Goal: Transaction & Acquisition: Purchase product/service

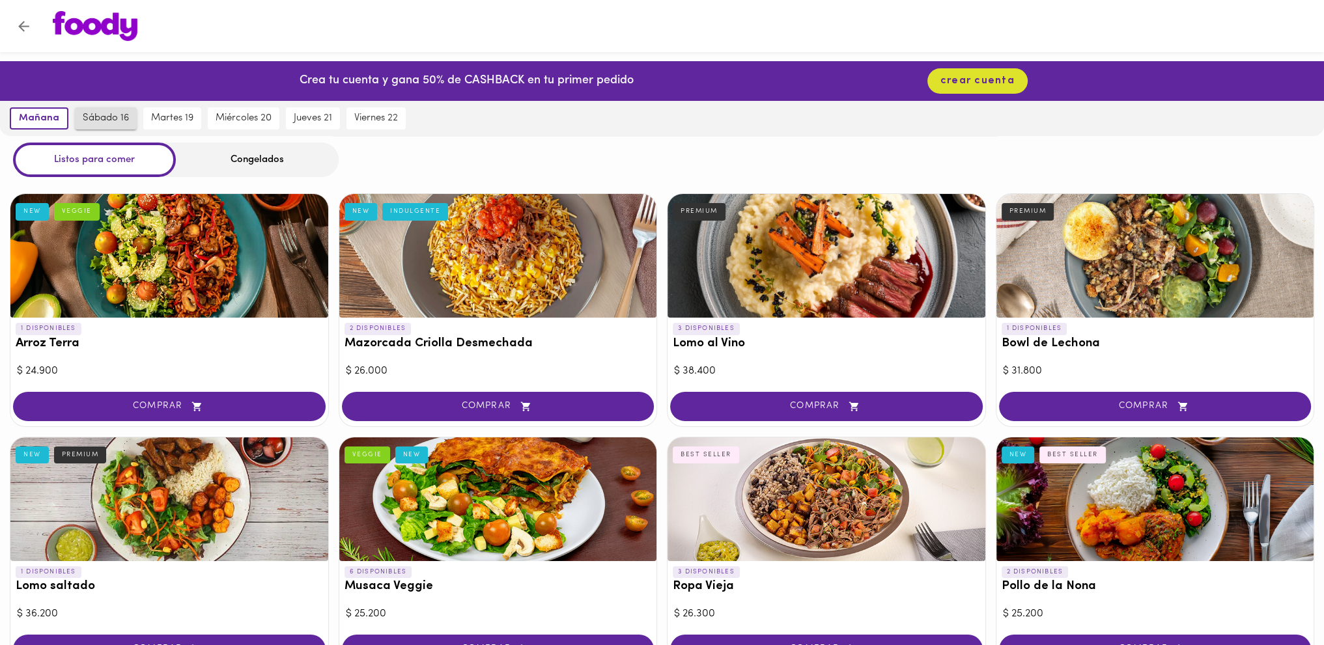
click at [122, 119] on span "sábado 16" at bounding box center [106, 119] width 46 height 12
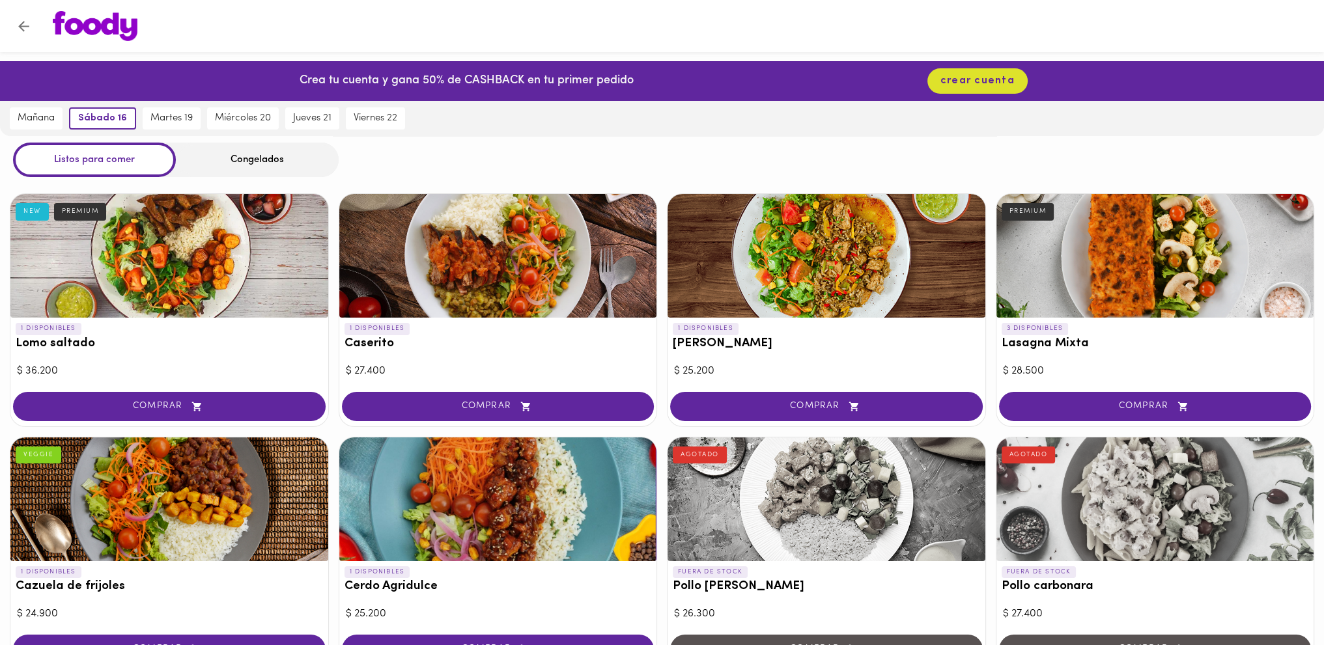
click at [259, 161] on div "Congelados" at bounding box center [257, 160] width 163 height 35
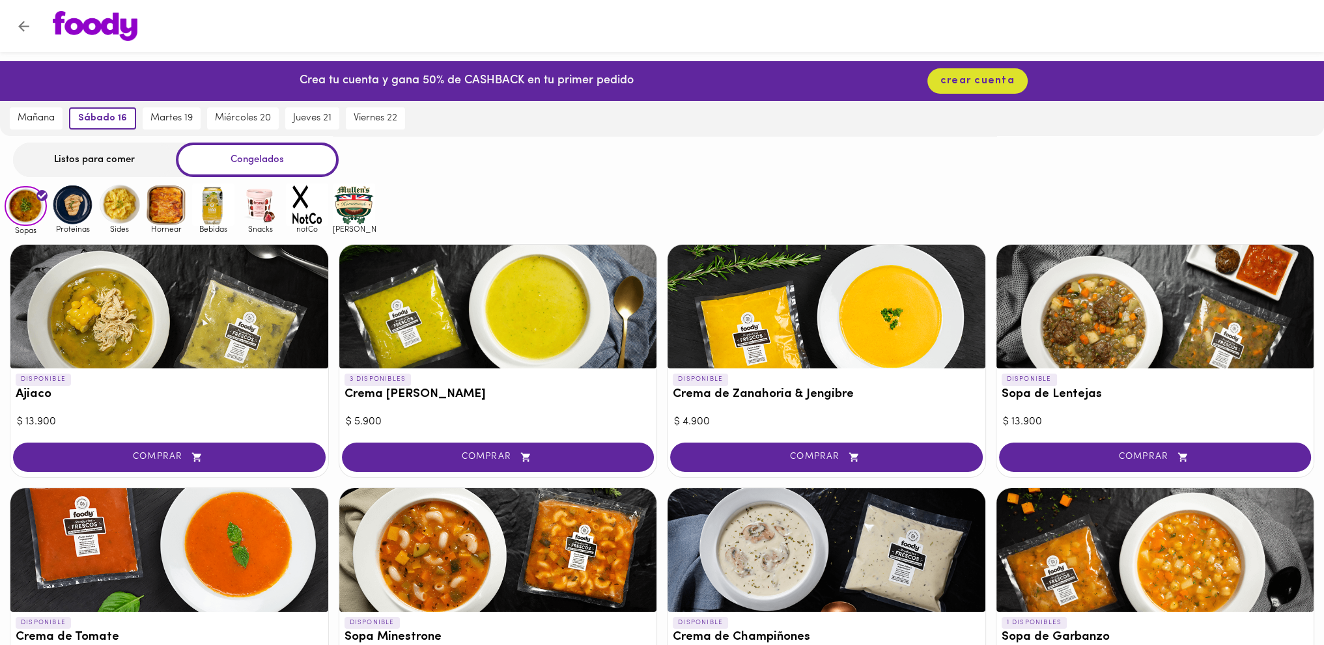
click at [256, 156] on div "Congelados" at bounding box center [257, 160] width 163 height 35
click at [123, 155] on div "Listos para comer" at bounding box center [94, 160] width 163 height 35
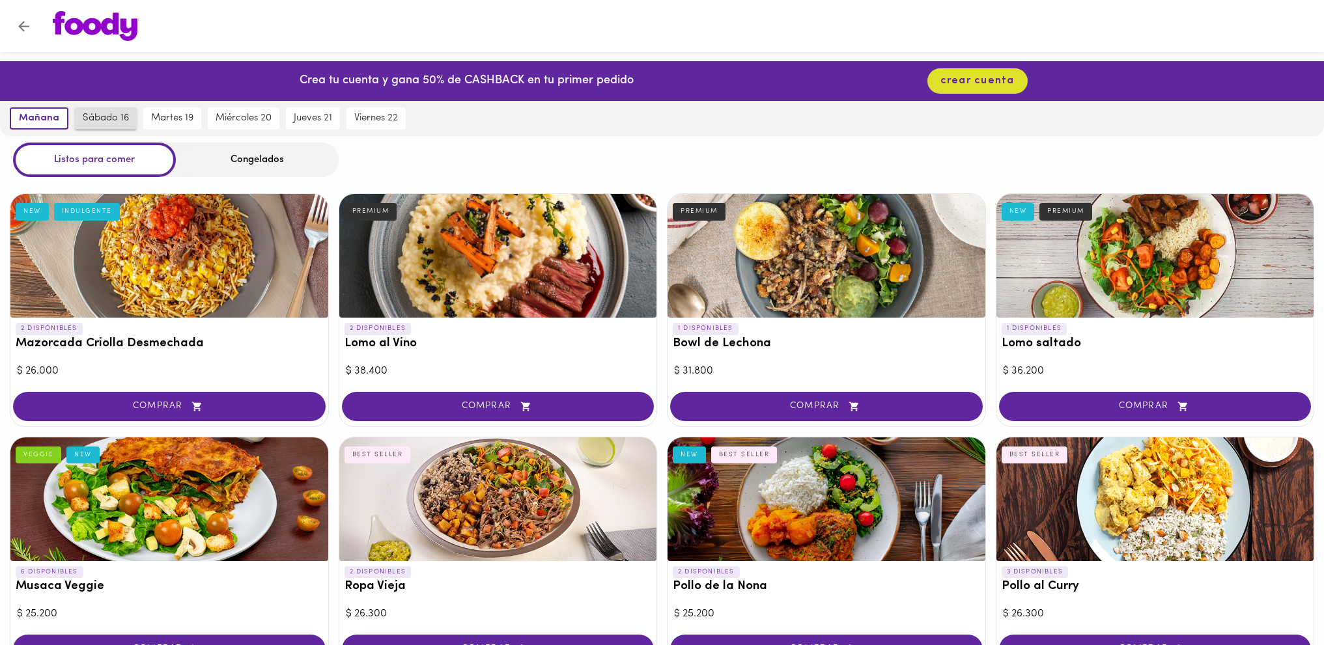
click at [103, 115] on span "sábado 16" at bounding box center [106, 119] width 46 height 12
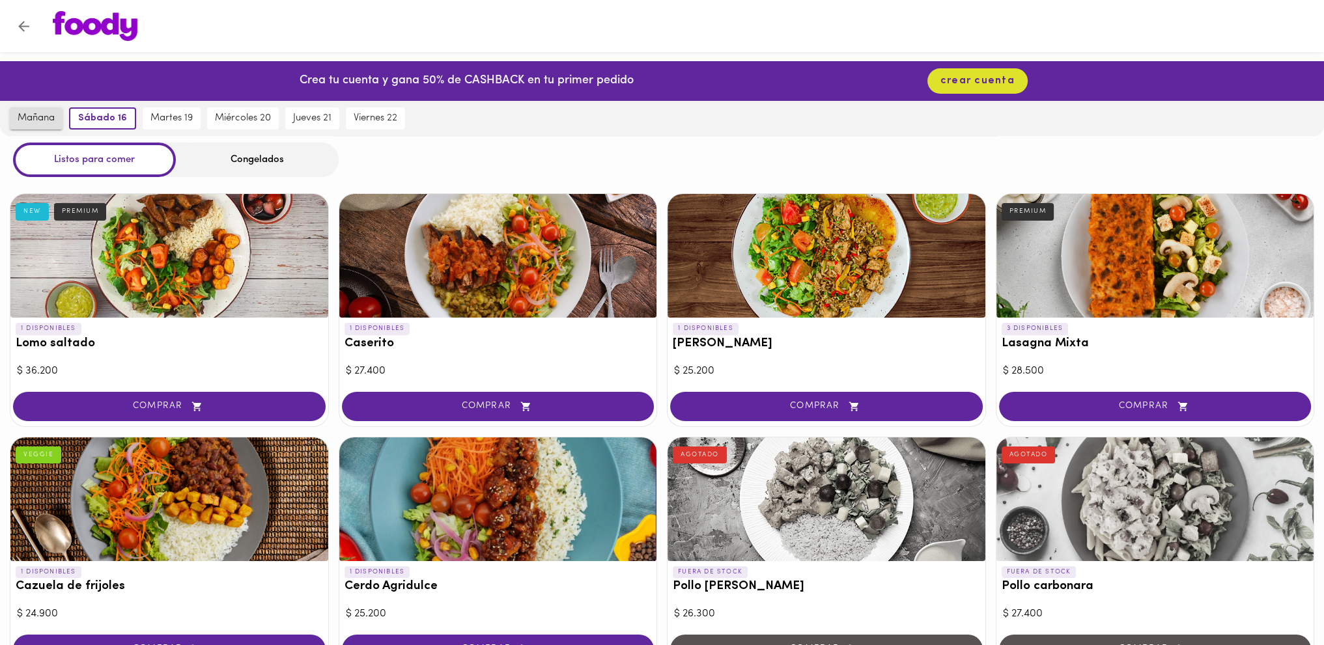
click at [34, 117] on span "mañana" at bounding box center [36, 119] width 37 height 12
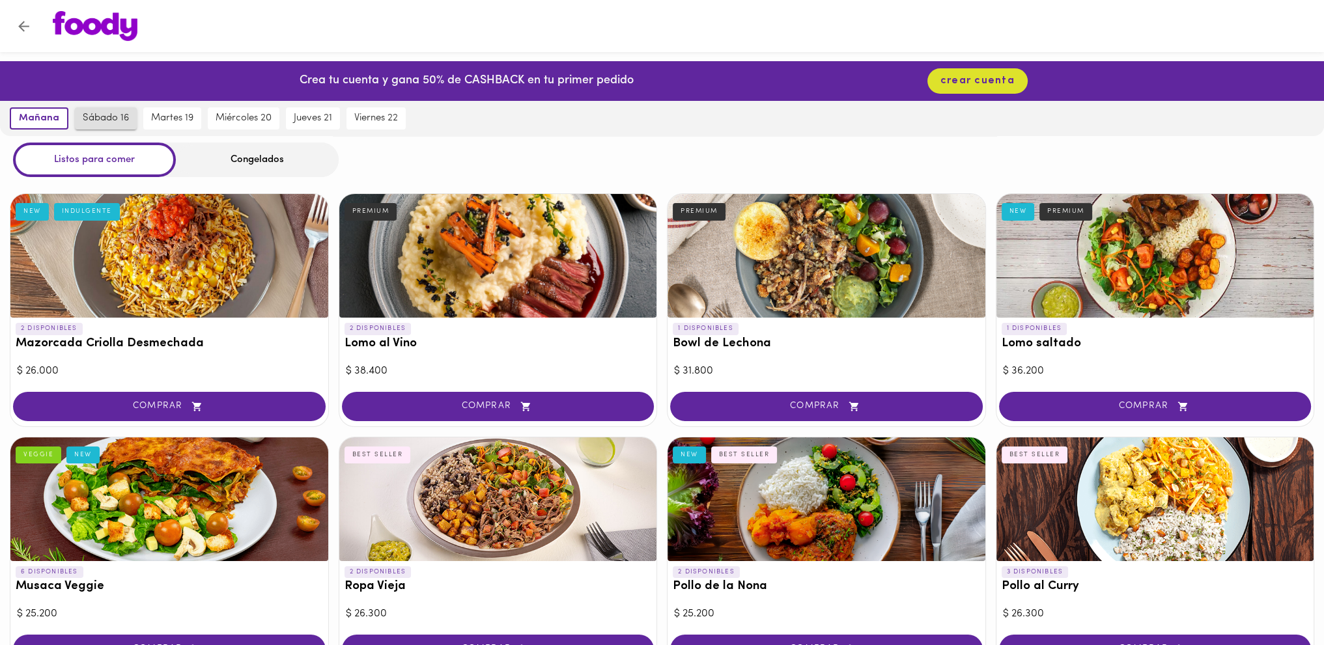
click at [111, 122] on span "sábado 16" at bounding box center [106, 119] width 46 height 12
